Goal: Information Seeking & Learning: Learn about a topic

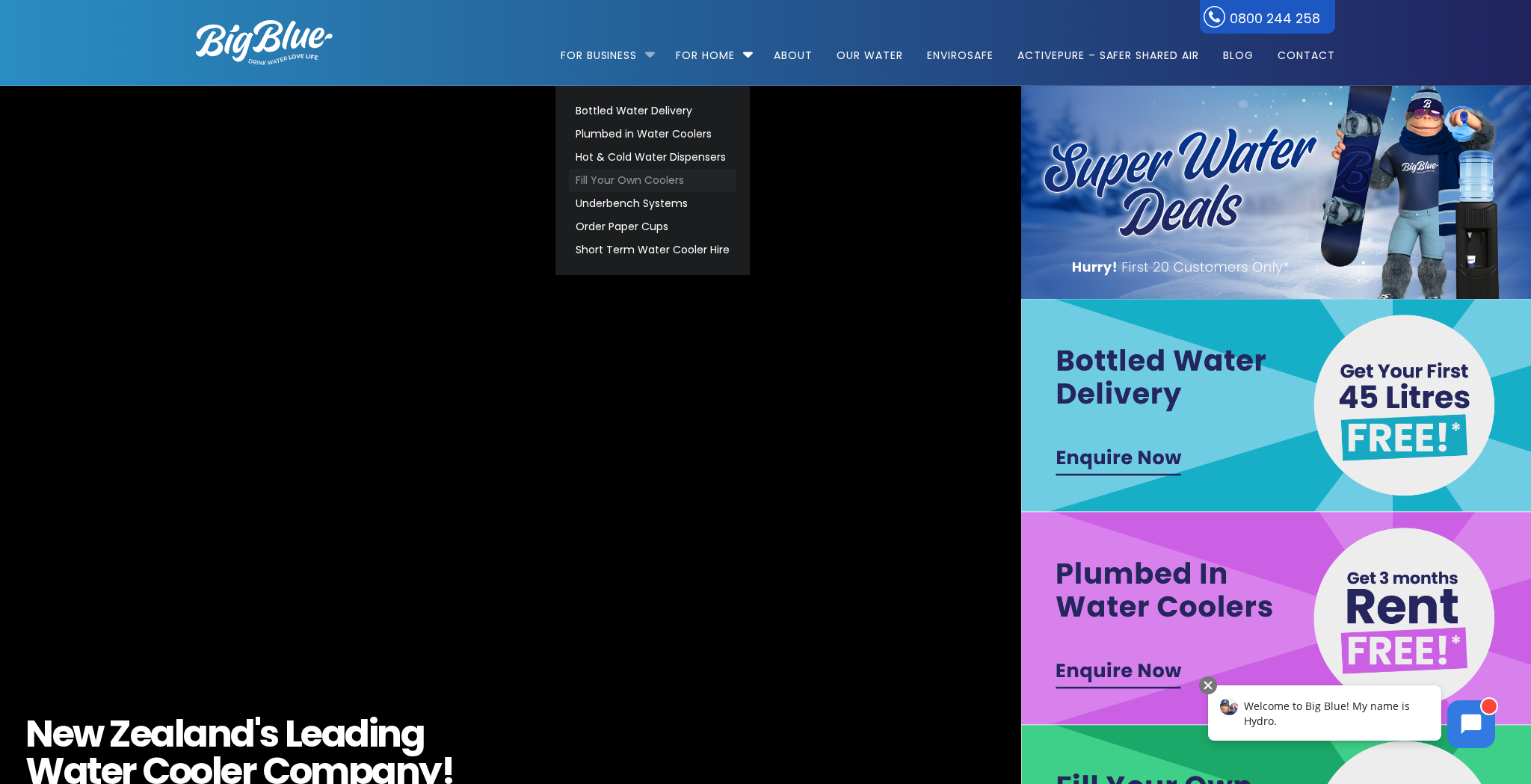
click at [594, 181] on link "Fill Your Own Coolers" at bounding box center [652, 180] width 168 height 23
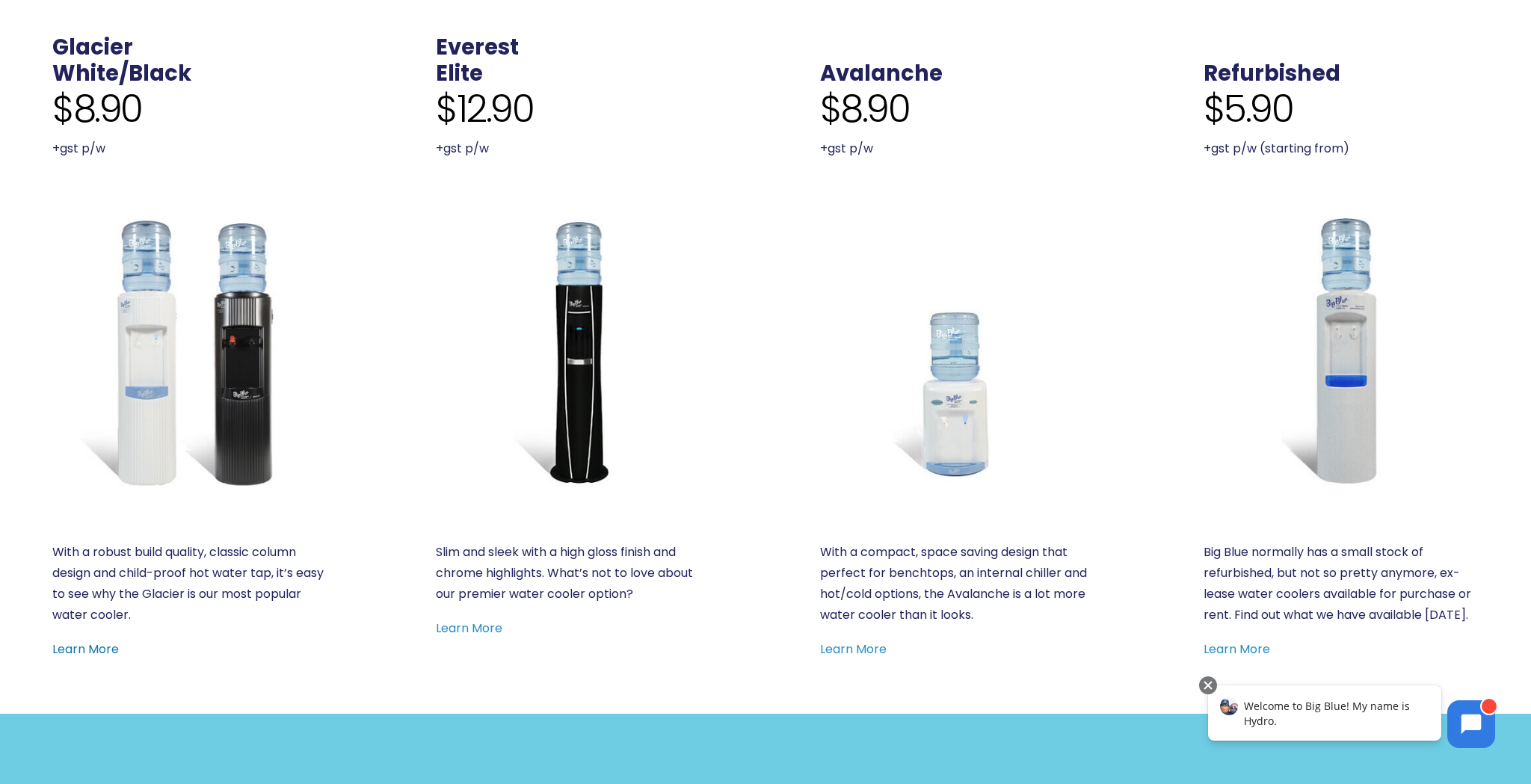
click at [77, 644] on link "Learn More" at bounding box center [86, 649] width 67 height 17
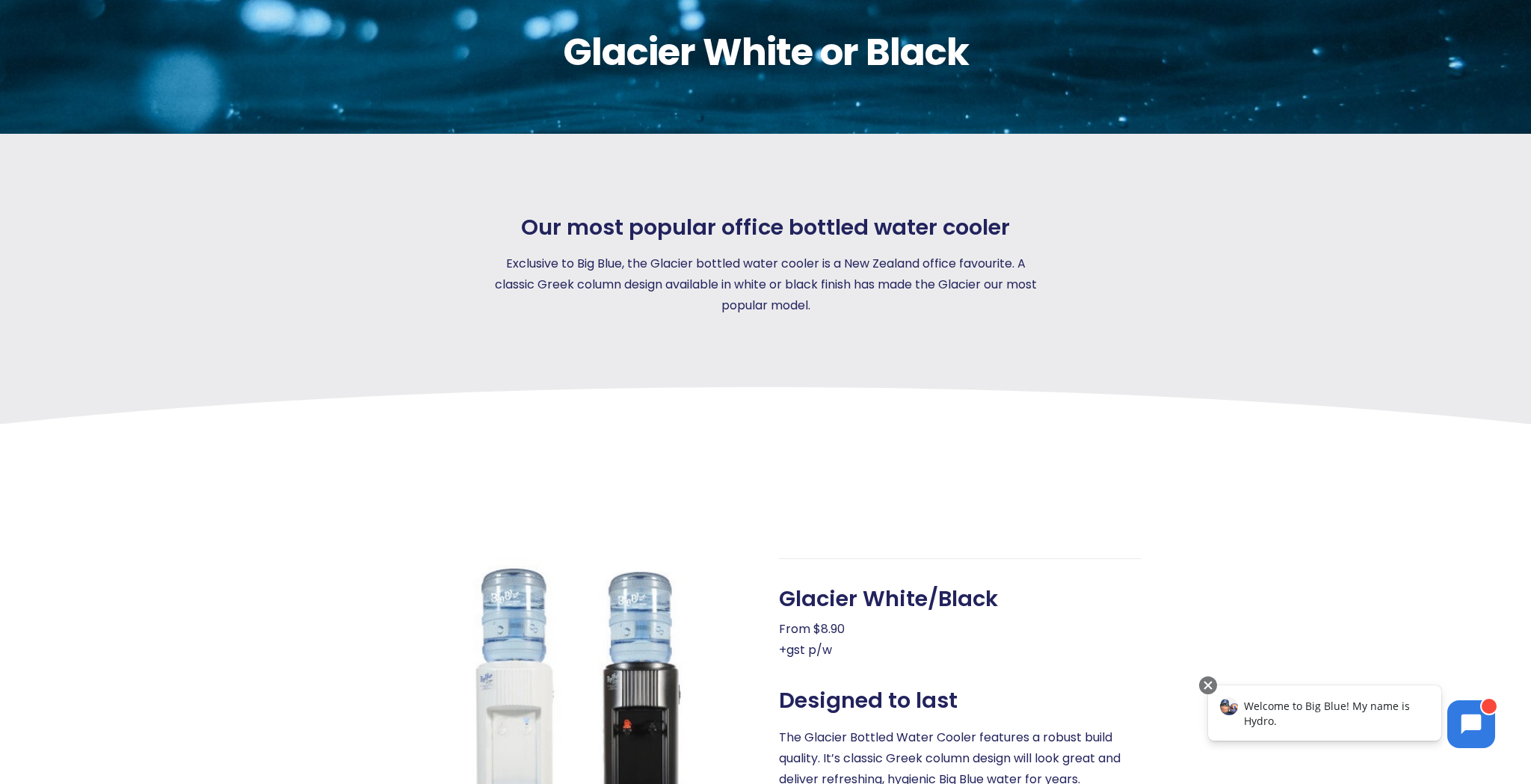
scroll to position [187, 0]
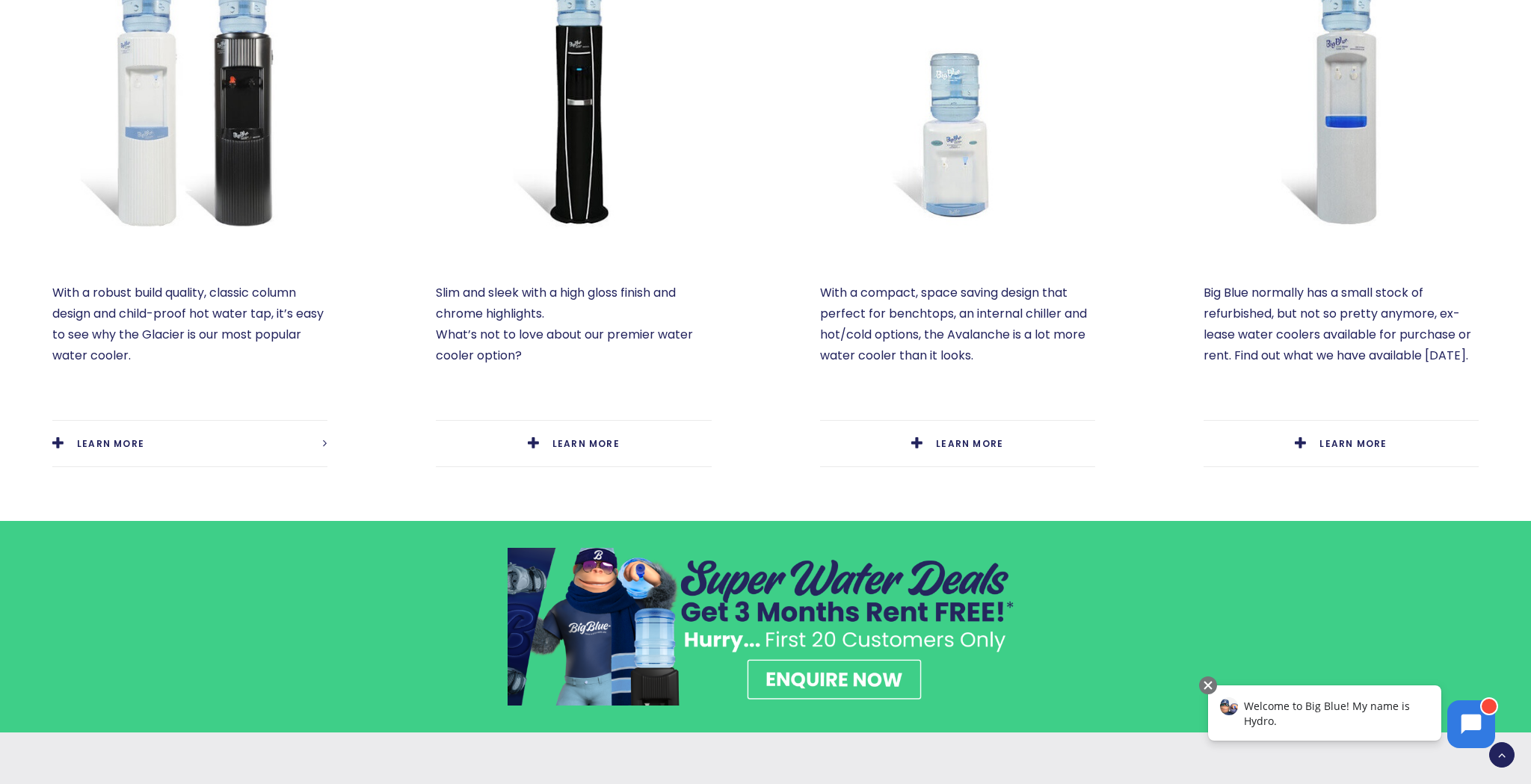
scroll to position [897, 0]
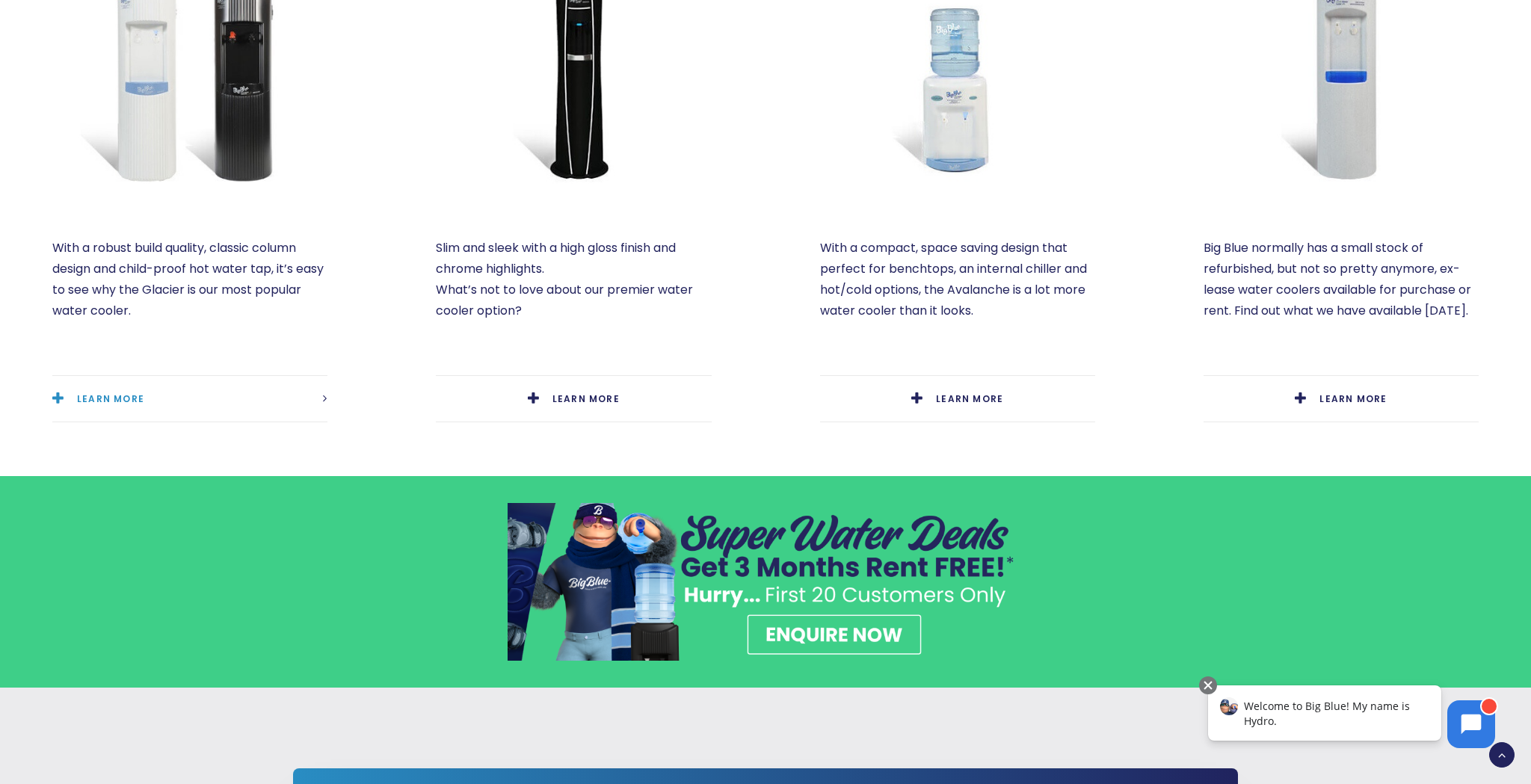
click at [84, 396] on span "LEARN MORE" at bounding box center [111, 398] width 67 height 12
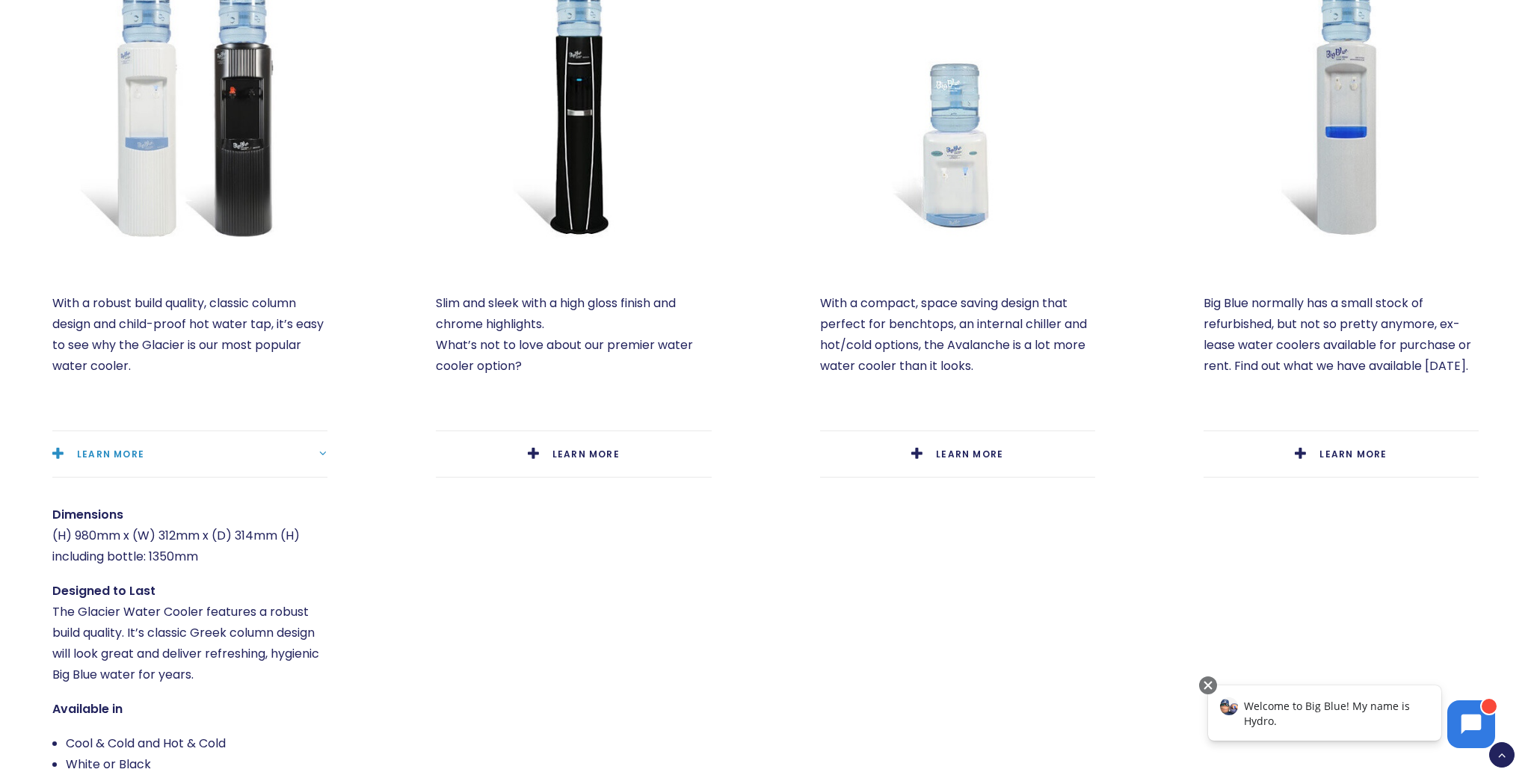
scroll to position [846, 0]
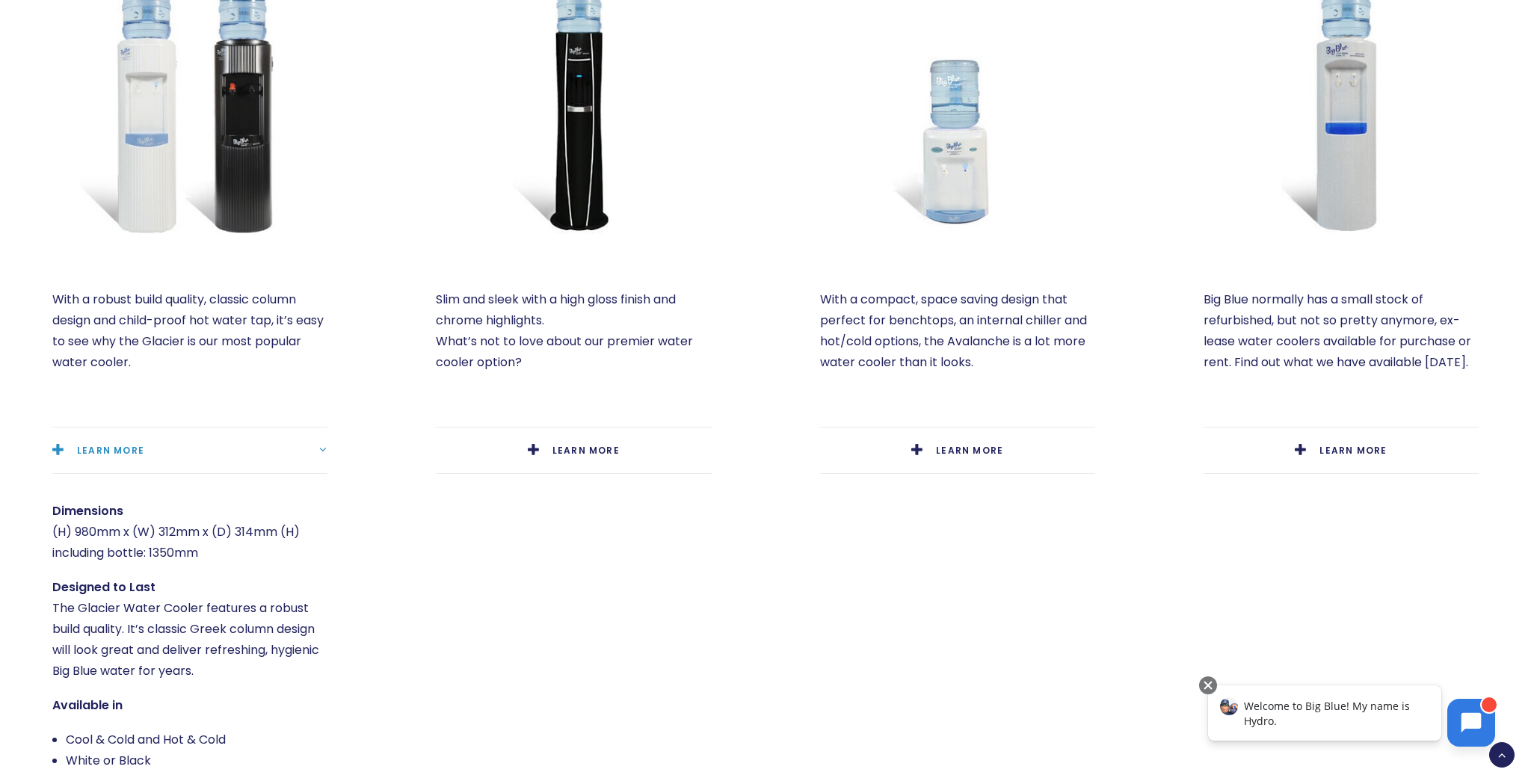
click at [1467, 719] on icon at bounding box center [1471, 723] width 21 height 21
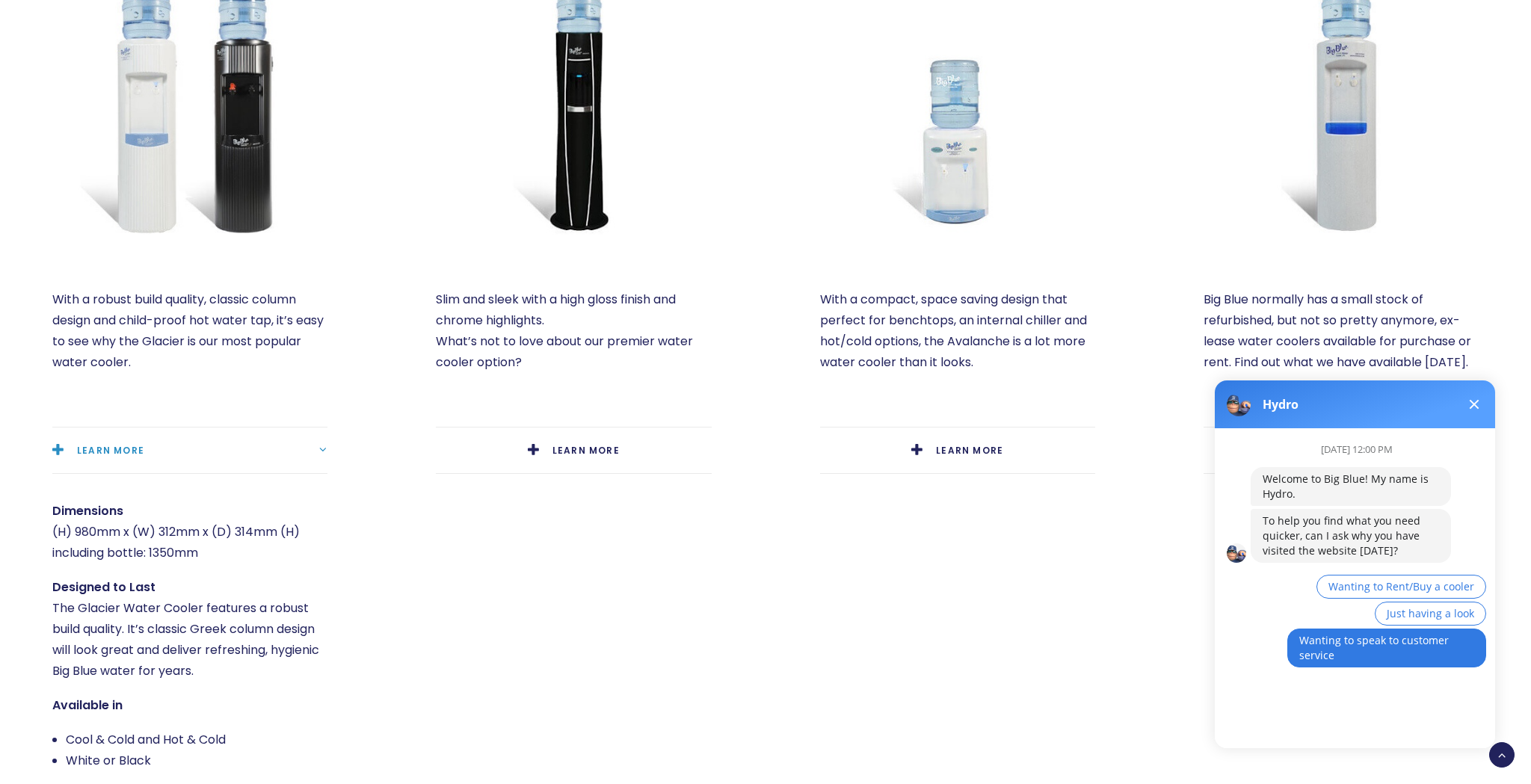
click at [1320, 651] on span "Wanting to speak to customer service" at bounding box center [1374, 647] width 150 height 29
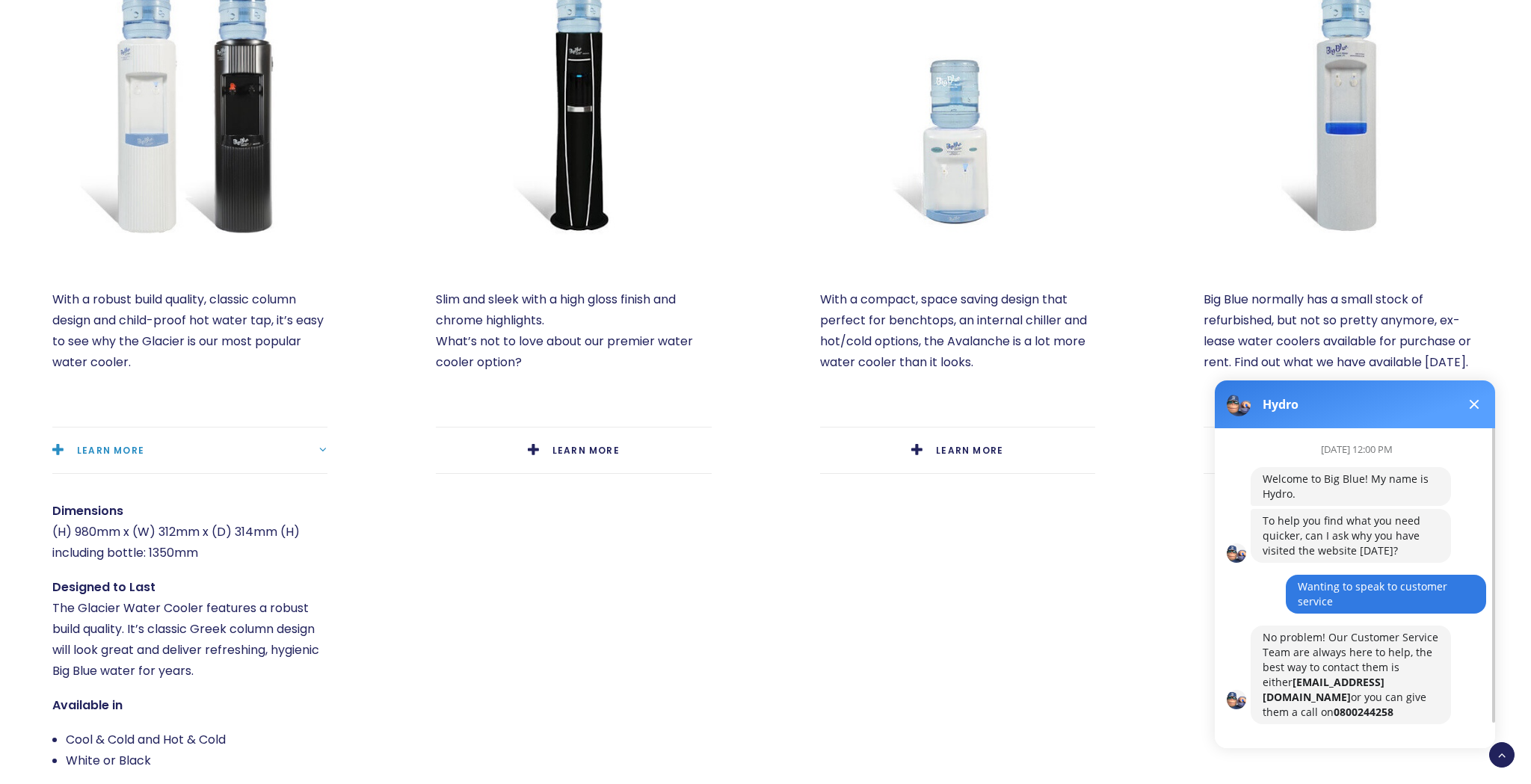
scroll to position [0, 0]
click at [1336, 729] on button "Restart conversation" at bounding box center [1355, 743] width 127 height 29
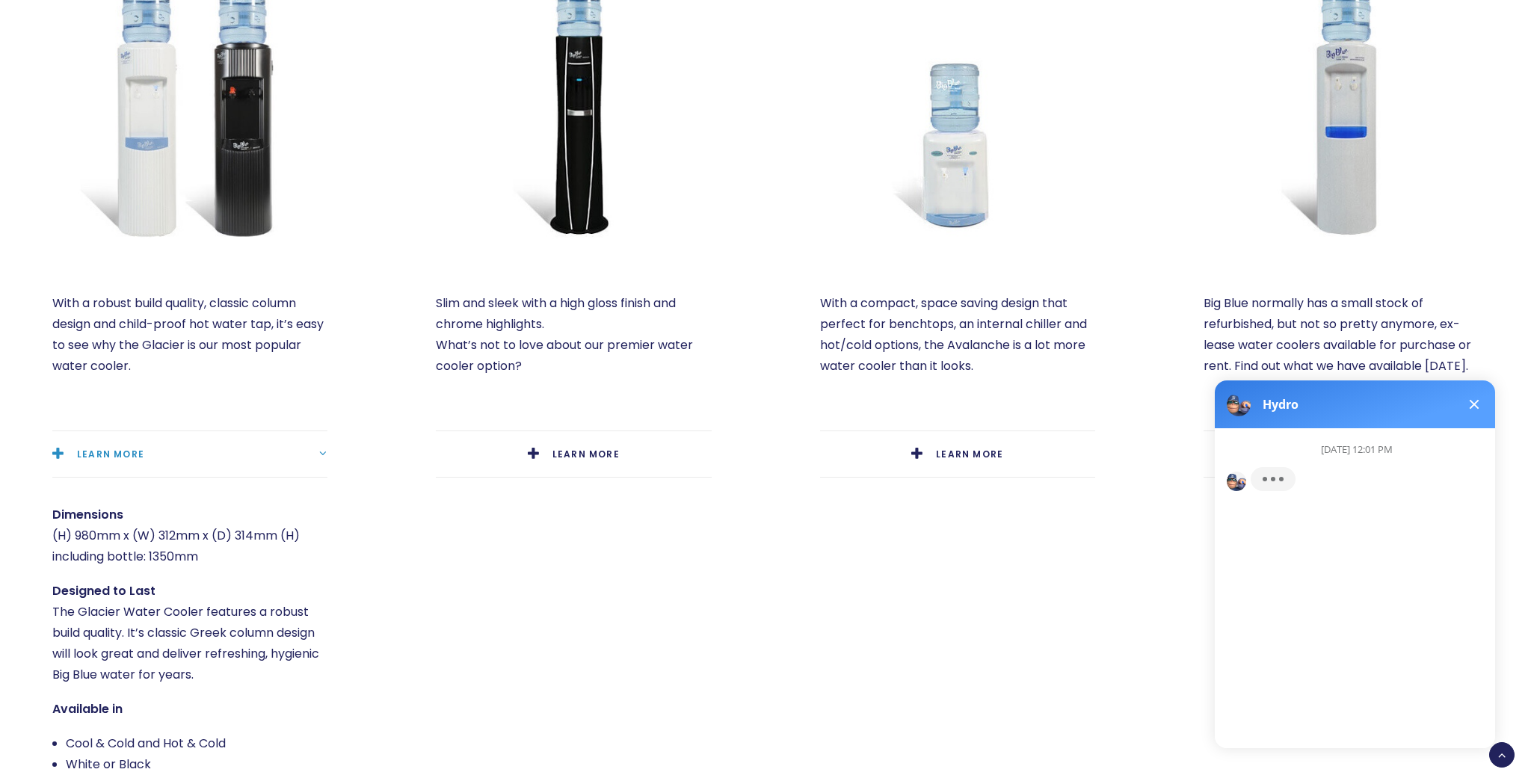
scroll to position [833, 0]
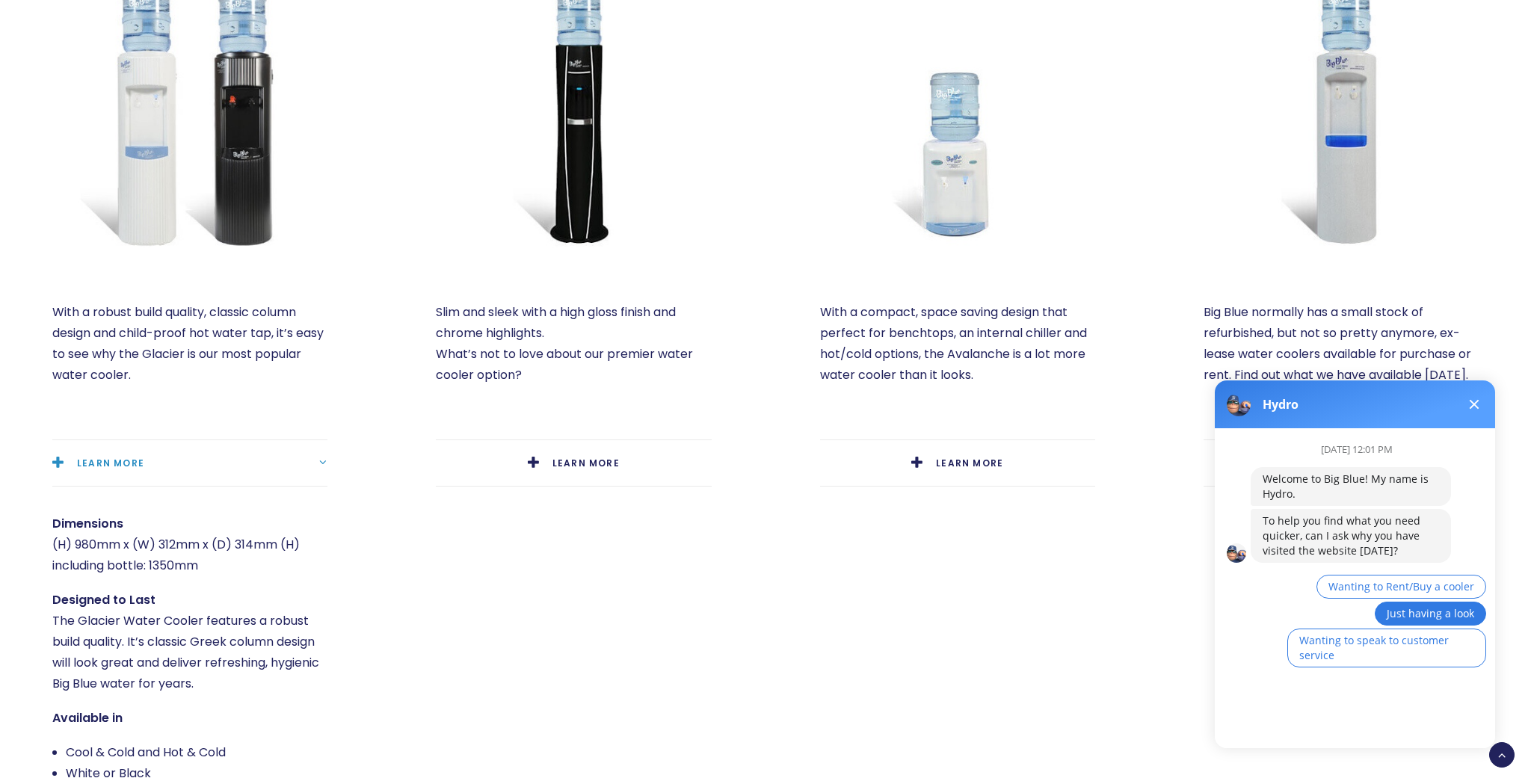
click at [1415, 610] on span "Just having a look" at bounding box center [1430, 613] width 87 height 14
click at [1317, 698] on div "August 30th at 12:01 PM Welcome to Big Blue! My name is Hydro. To help you find…" at bounding box center [1361, 582] width 293 height 308
click at [1342, 656] on button "Restart conversation" at bounding box center [1355, 653] width 127 height 29
drag, startPoint x: 1290, startPoint y: 712, endPoint x: 1289, endPoint y: 721, distance: 9.1
click at [1290, 713] on div "August 30th at 12:01 PM Welcome to Big Blue! My name is Hydro. To help you find…" at bounding box center [1361, 582] width 293 height 308
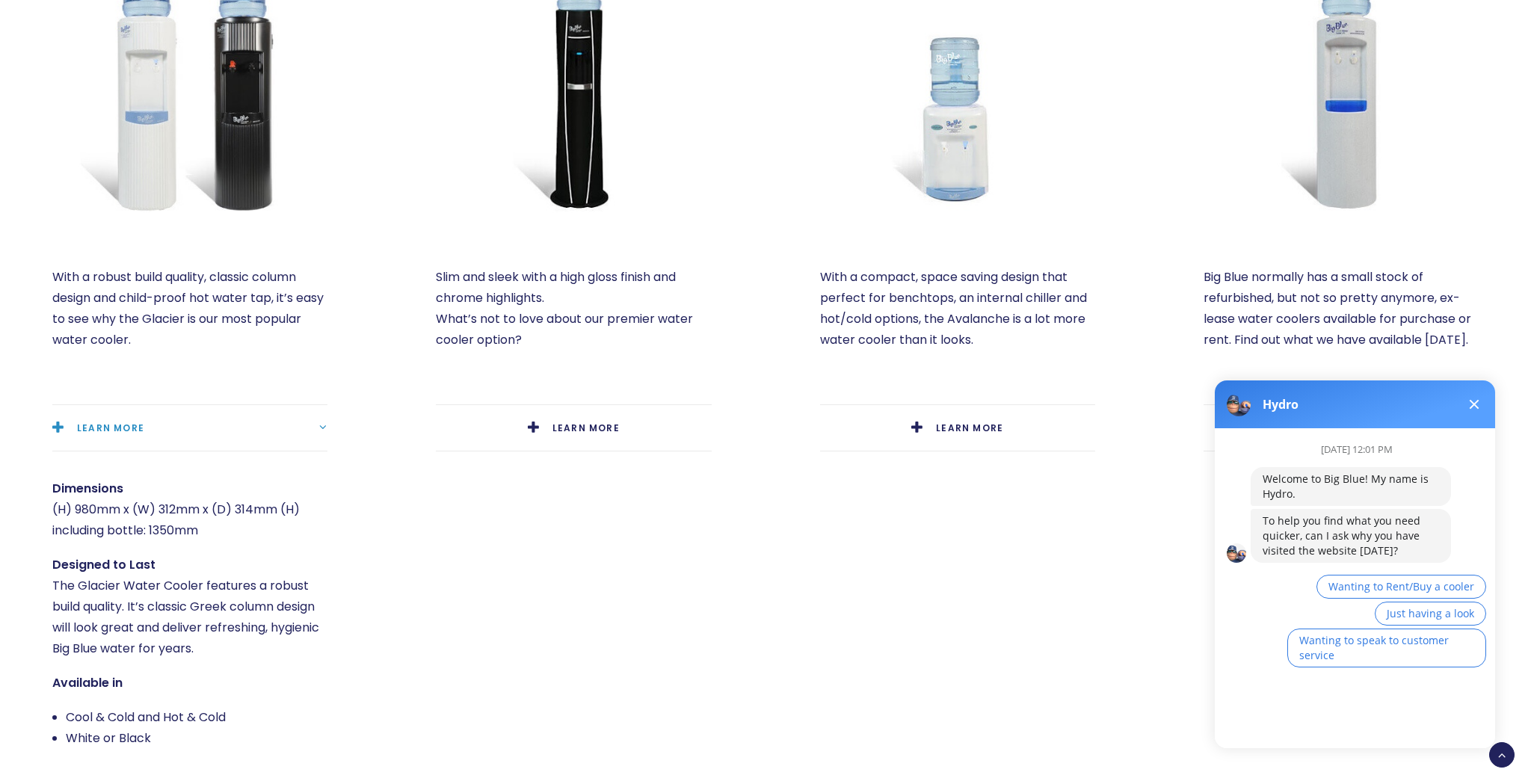
click at [1289, 716] on div "August 30th at 12:01 PM Welcome to Big Blue! My name is Hydro. To help you find…" at bounding box center [1361, 582] width 293 height 308
click at [1284, 716] on div "August 30th at 12:01 PM Welcome to Big Blue! My name is Hydro. To help you find…" at bounding box center [1361, 582] width 293 height 308
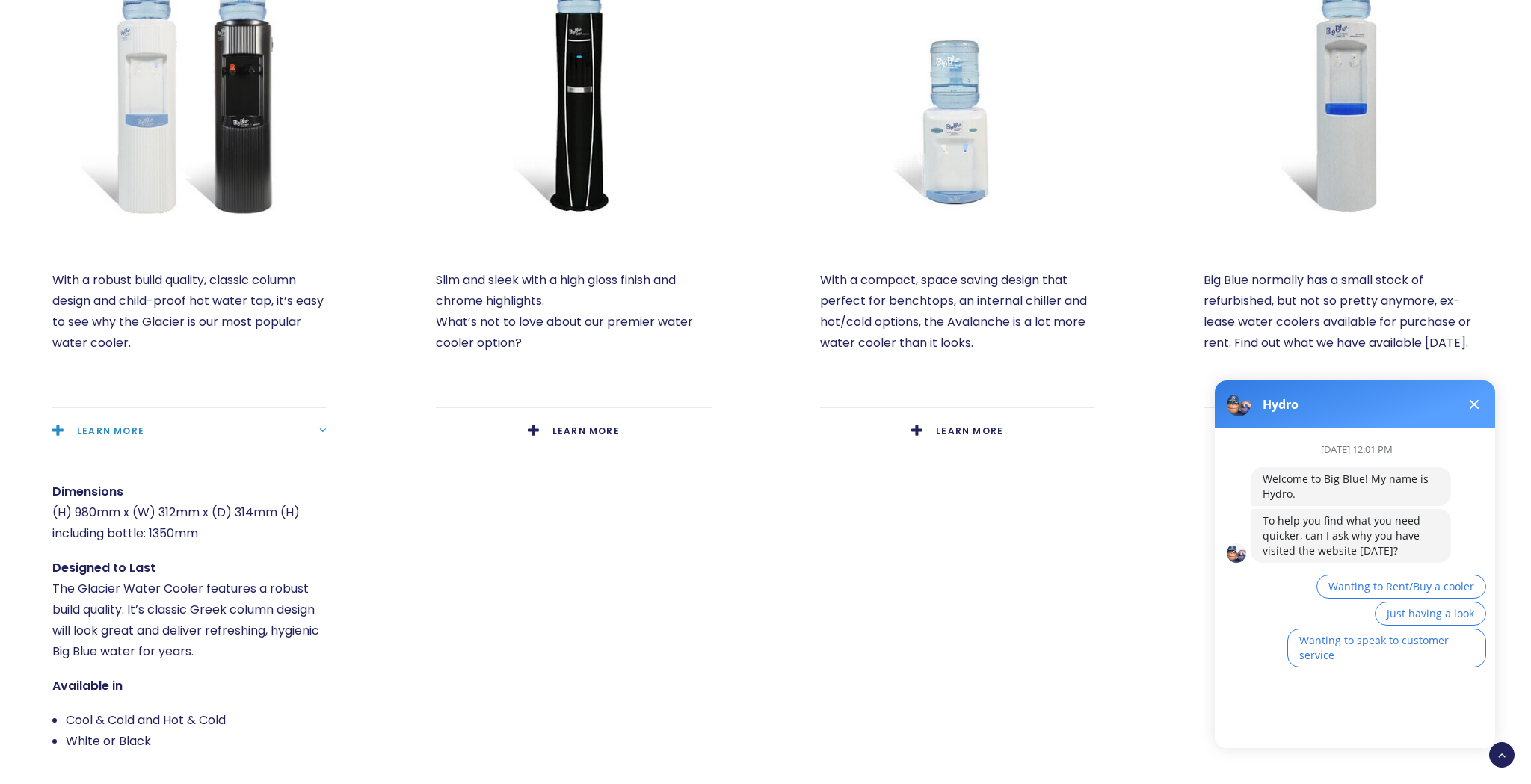
click at [1466, 406] on button at bounding box center [1474, 405] width 18 height 18
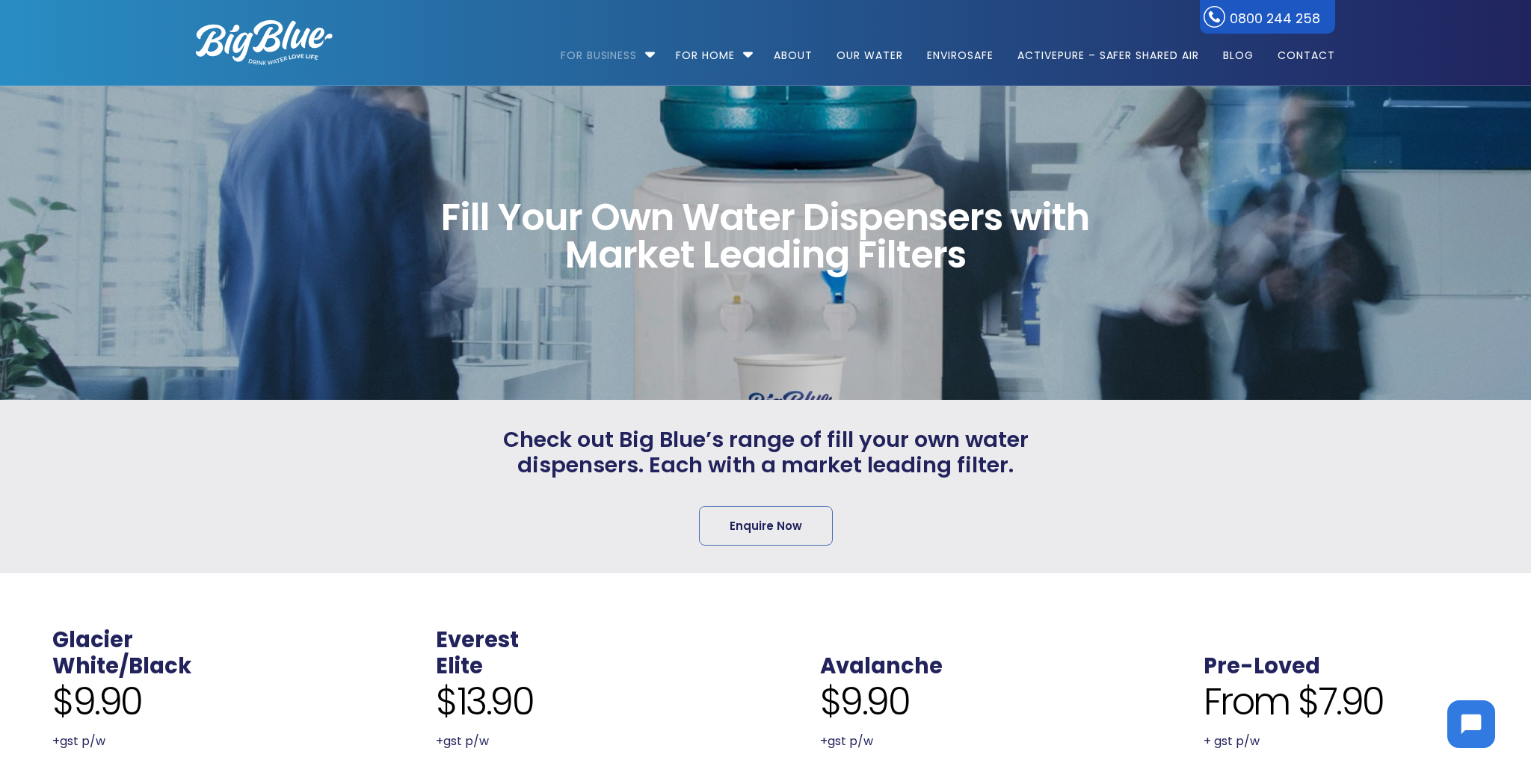
scroll to position [0, 0]
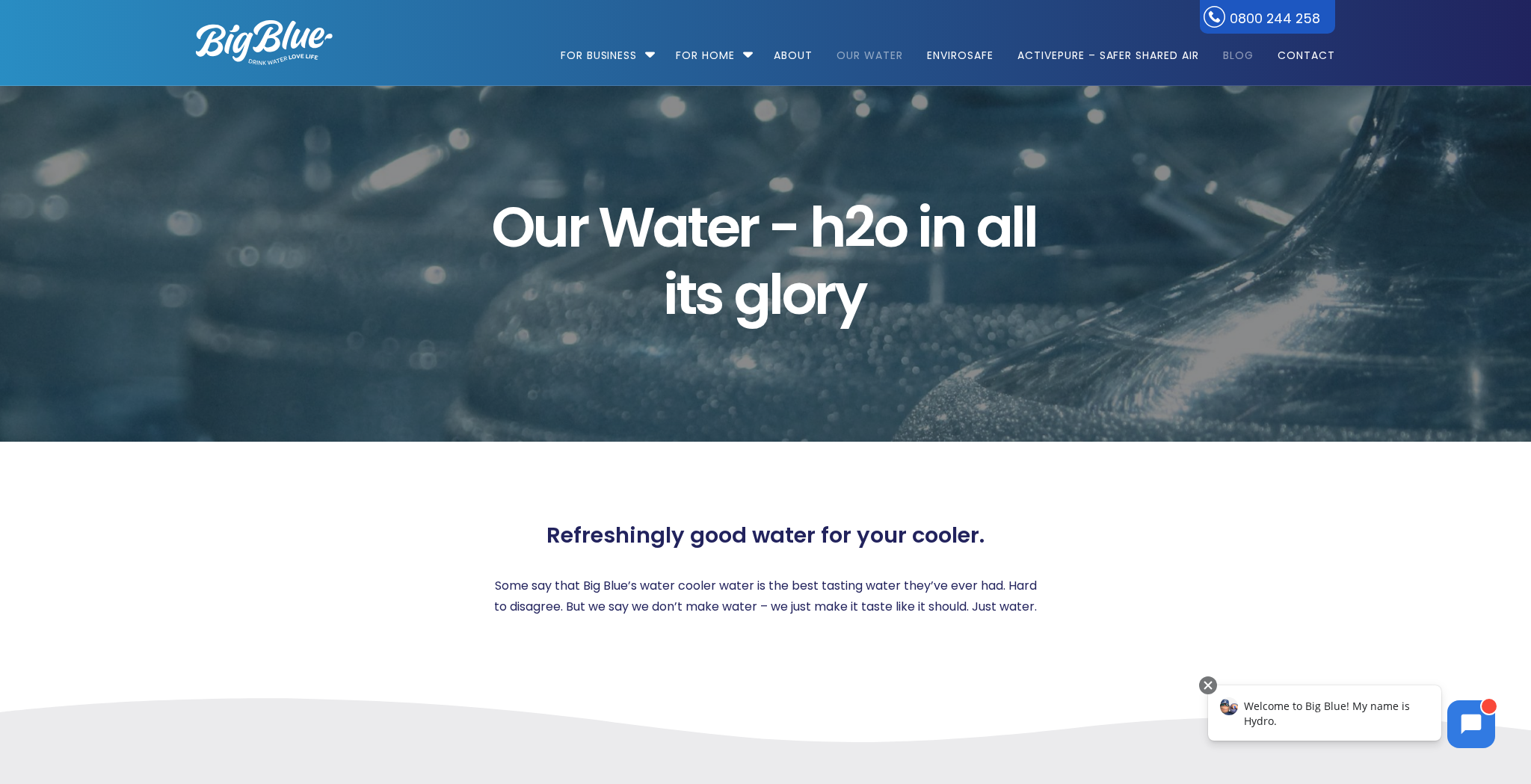
click at [1240, 54] on link "Blog" at bounding box center [1238, 48] width 52 height 96
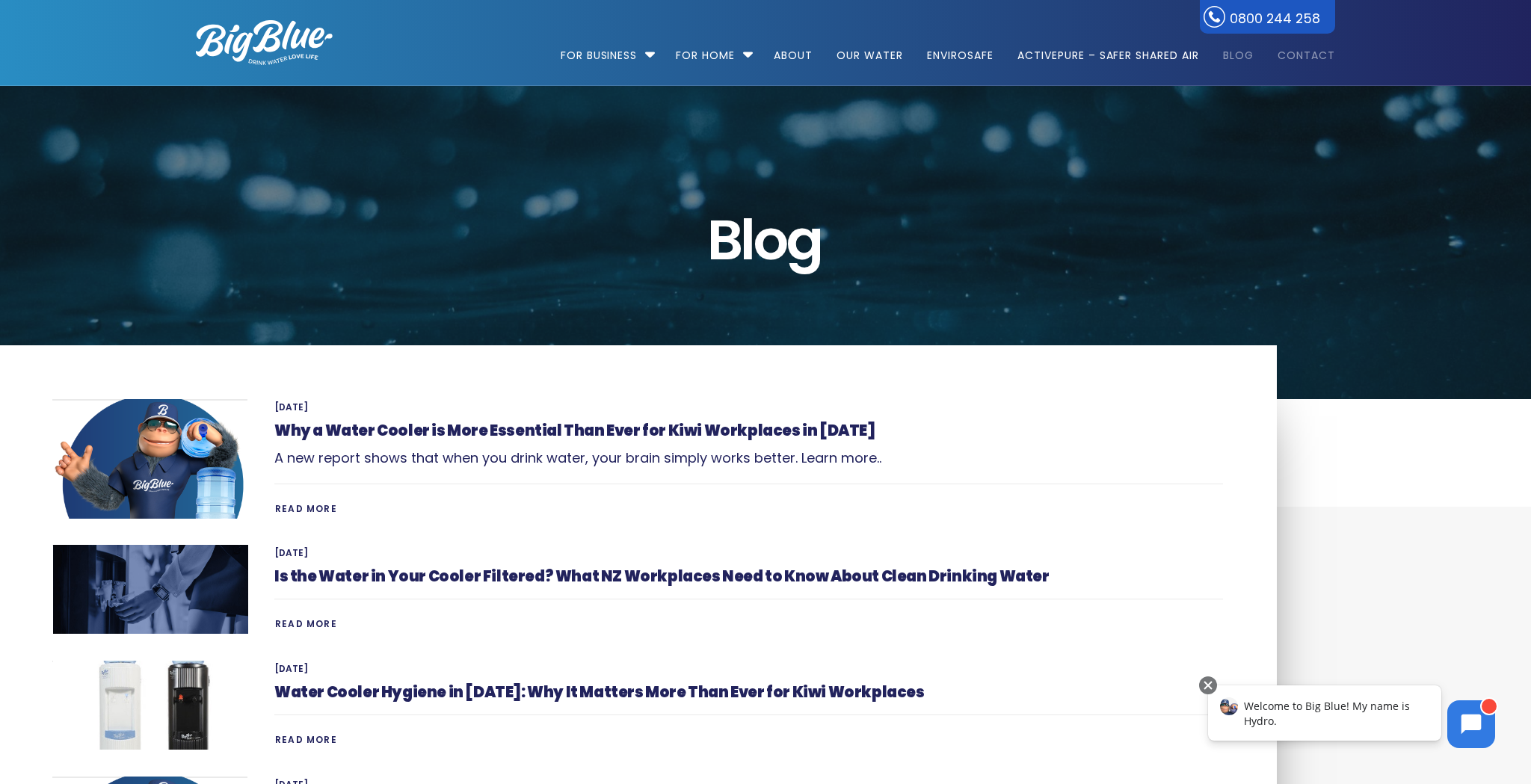
click at [1329, 53] on link "Contact" at bounding box center [1301, 48] width 68 height 96
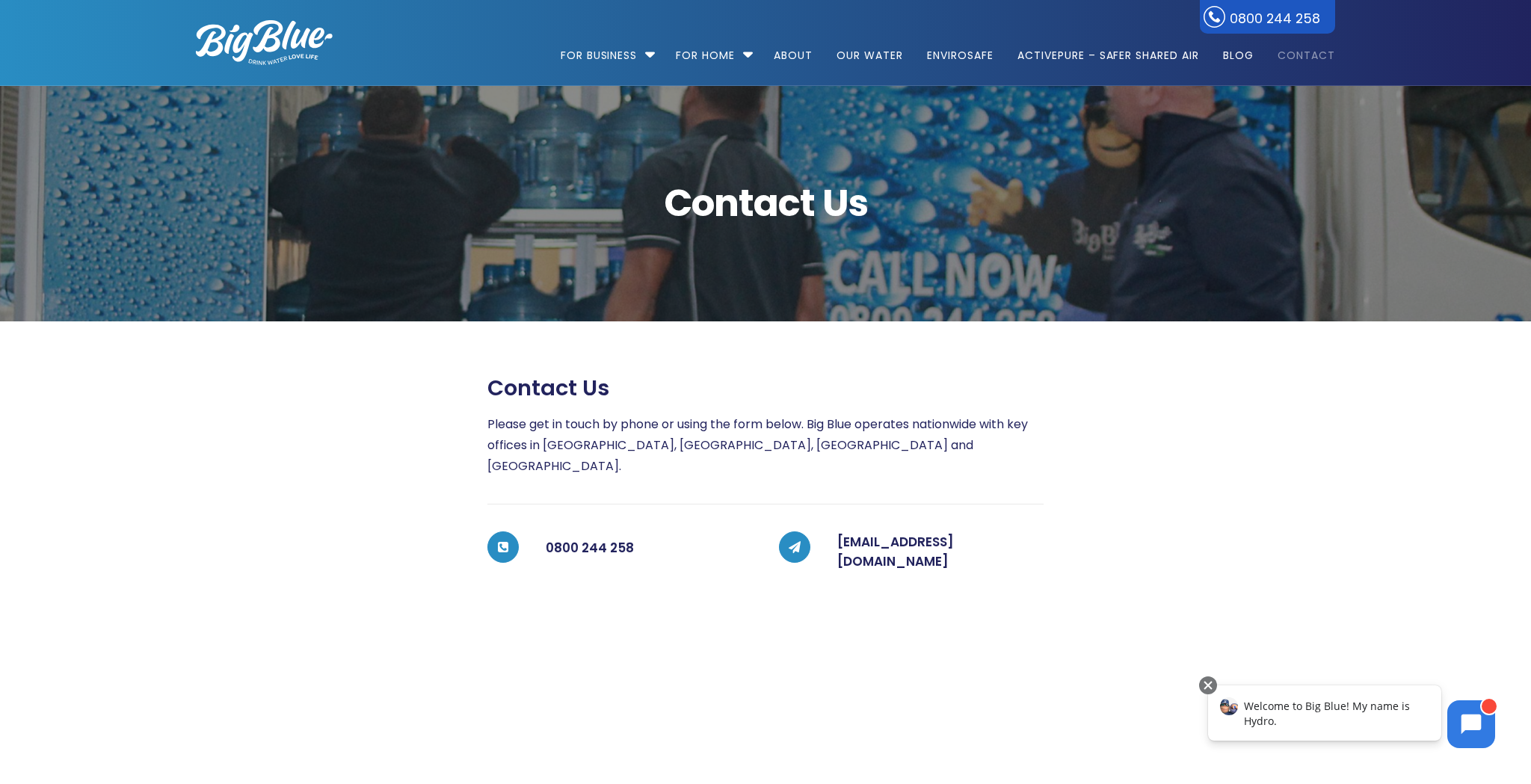
click at [296, 45] on img at bounding box center [264, 43] width 137 height 45
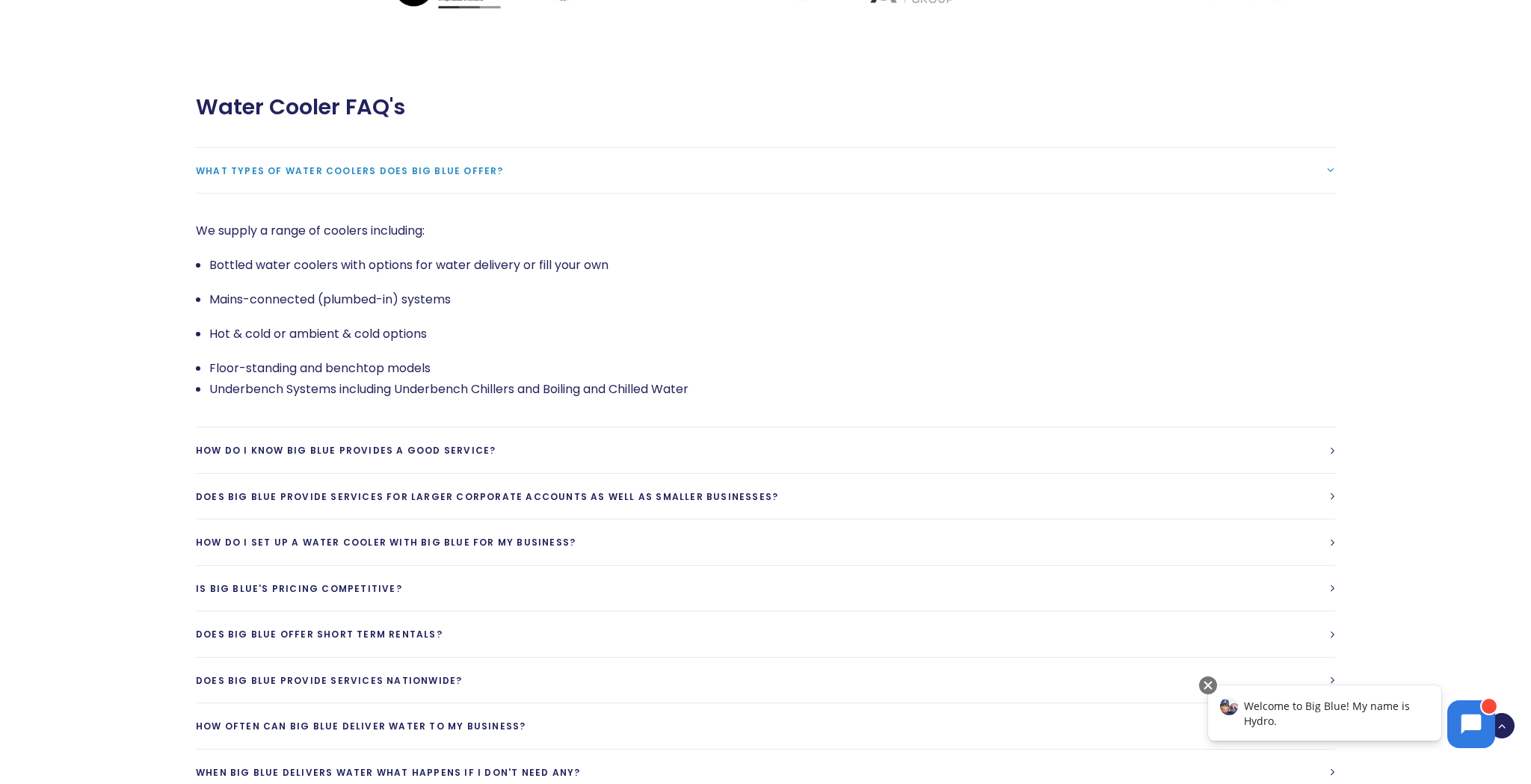
scroll to position [3279, 0]
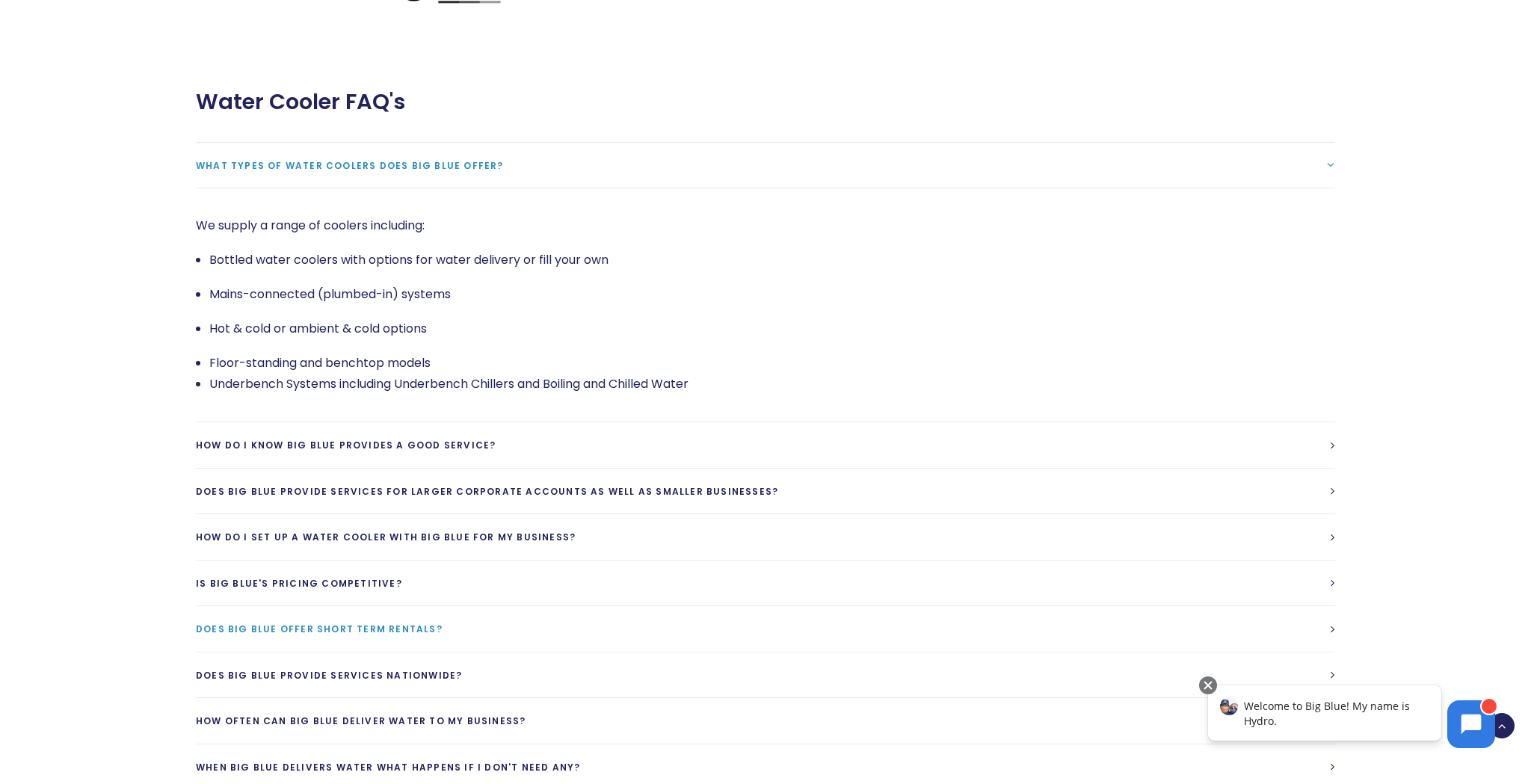
click at [1327, 606] on link "Does Big Blue offer short term rentals?" at bounding box center [765, 629] width 1139 height 45
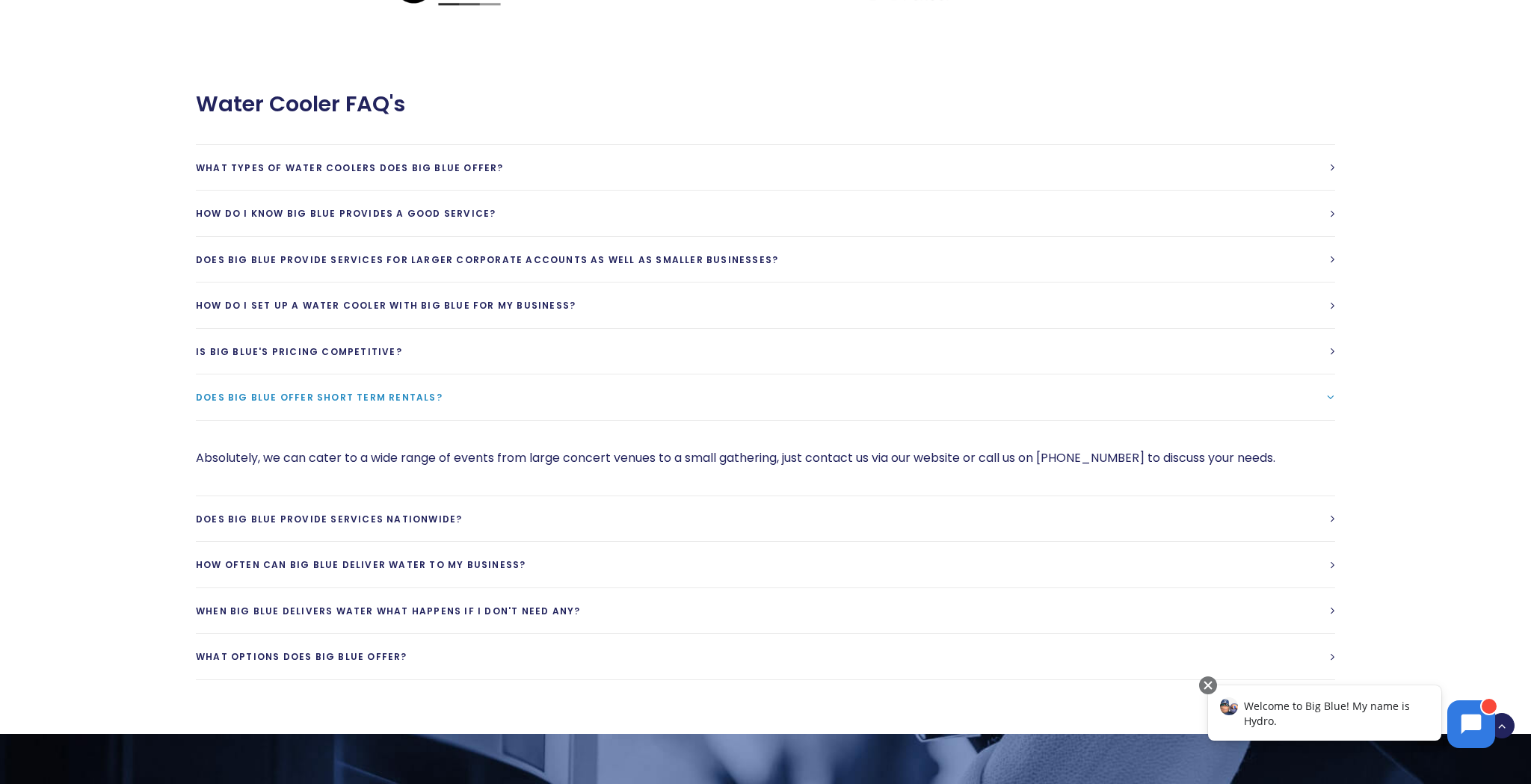
scroll to position [3277, 0]
click at [620, 633] on link "What options does Big Blue Offer?" at bounding box center [765, 656] width 1139 height 45
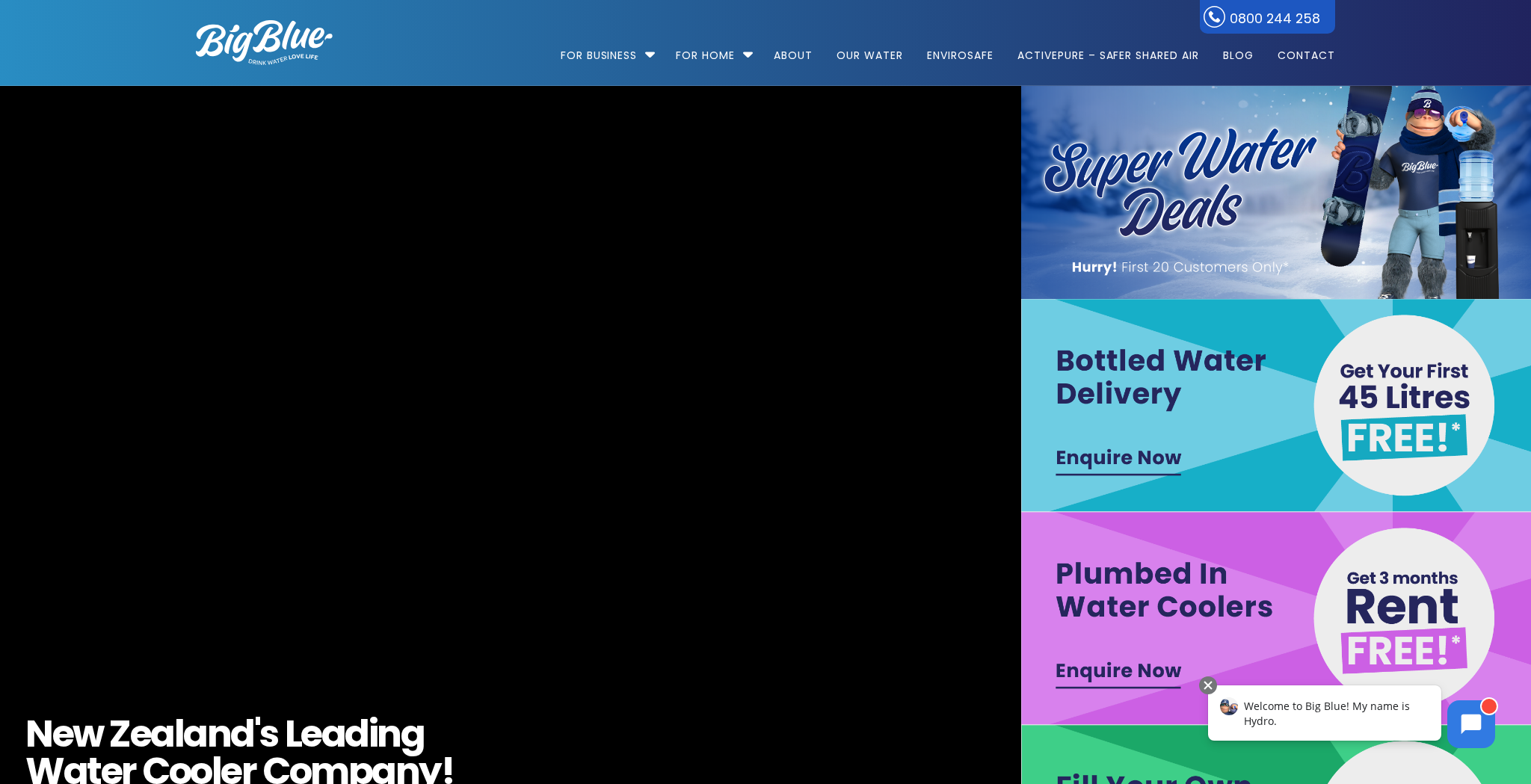
scroll to position [0, 0]
